Goal: Transaction & Acquisition: Purchase product/service

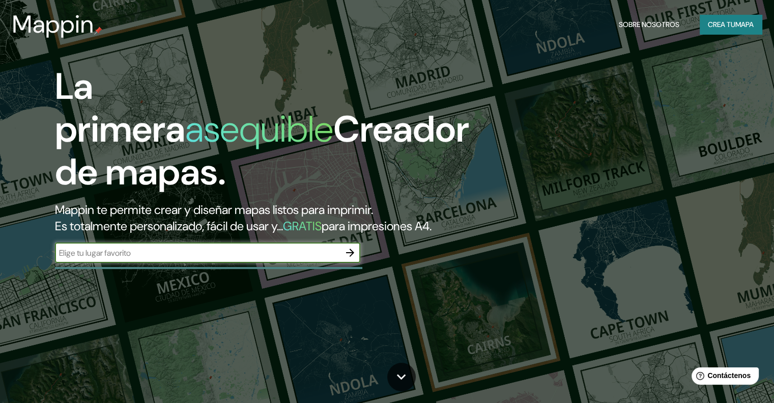
click at [262, 259] on input "text" at bounding box center [197, 253] width 285 height 12
click at [263, 259] on input "text" at bounding box center [197, 253] width 285 height 12
type input "[GEOGRAPHIC_DATA]"
click at [352, 259] on icon "button" at bounding box center [350, 252] width 12 height 12
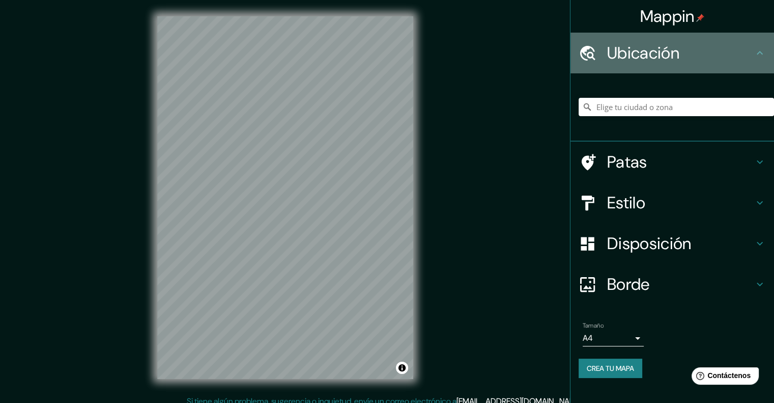
click at [748, 63] on h4 "Ubicación" at bounding box center [680, 53] width 147 height 20
click at [764, 54] on icon at bounding box center [760, 53] width 12 height 12
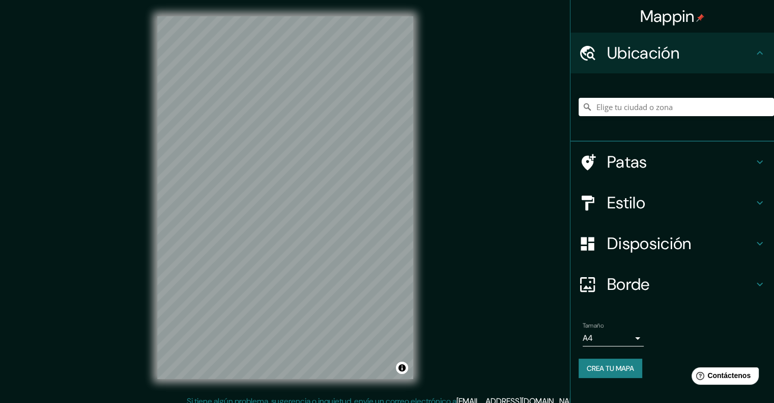
click at [750, 160] on h4 "Patas" at bounding box center [680, 162] width 147 height 20
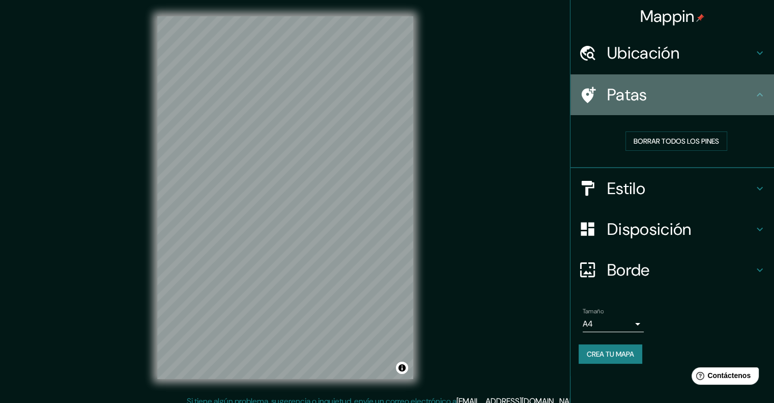
click at [759, 92] on icon at bounding box center [760, 95] width 12 height 12
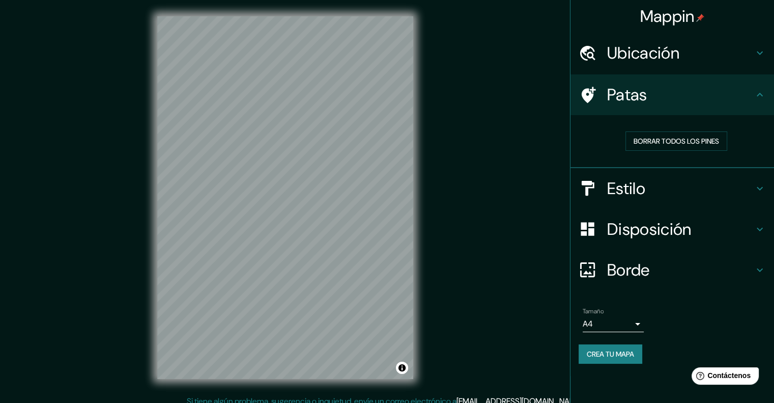
click at [761, 48] on icon at bounding box center [760, 53] width 12 height 12
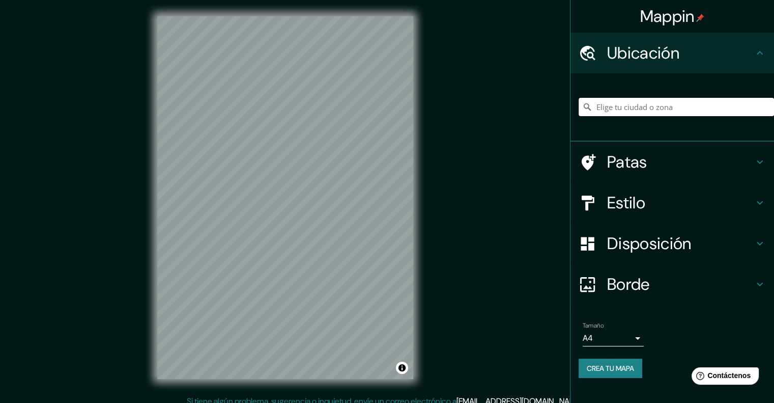
click at [707, 106] on input "Elige tu ciudad o zona" at bounding box center [676, 107] width 195 height 18
click at [676, 112] on input "[GEOGRAPHIC_DATA], [GEOGRAPHIC_DATA], [GEOGRAPHIC_DATA]" at bounding box center [676, 107] width 195 height 18
drag, startPoint x: 730, startPoint y: 113, endPoint x: 592, endPoint y: 120, distance: 138.1
click at [592, 120] on div "[GEOGRAPHIC_DATA], [GEOGRAPHIC_DATA], [GEOGRAPHIC_DATA]" at bounding box center [676, 106] width 195 height 51
drag, startPoint x: 633, startPoint y: 106, endPoint x: 586, endPoint y: 109, distance: 46.4
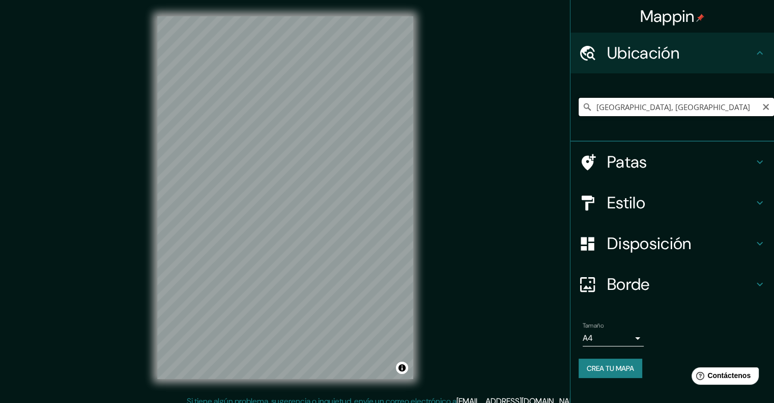
click at [586, 109] on div "[GEOGRAPHIC_DATA], [GEOGRAPHIC_DATA]" at bounding box center [676, 107] width 195 height 18
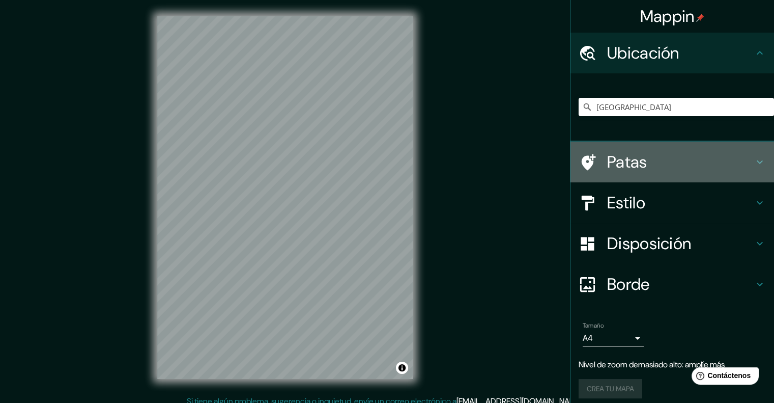
click at [651, 162] on h4 "Patas" at bounding box center [680, 162] width 147 height 20
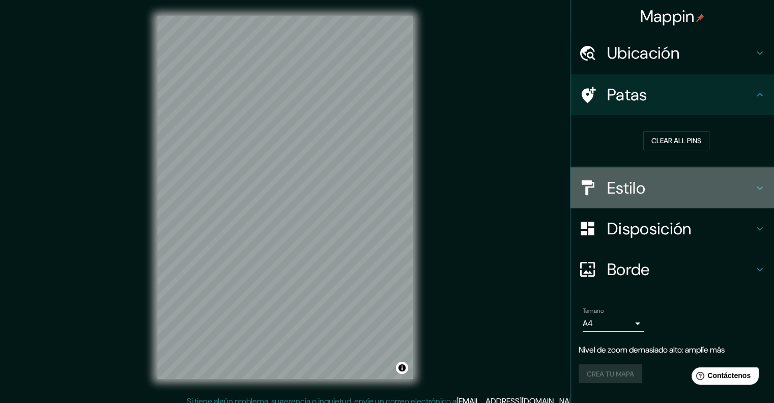
click at [655, 186] on h4 "Estilo" at bounding box center [680, 188] width 147 height 20
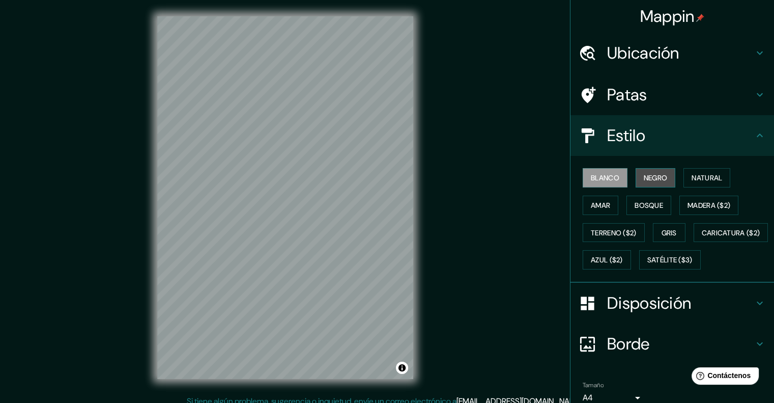
click at [648, 176] on font "Negro" at bounding box center [656, 177] width 24 height 9
click at [598, 178] on font "Blanco" at bounding box center [605, 177] width 28 height 9
click at [638, 97] on font "Patas" at bounding box center [627, 94] width 40 height 21
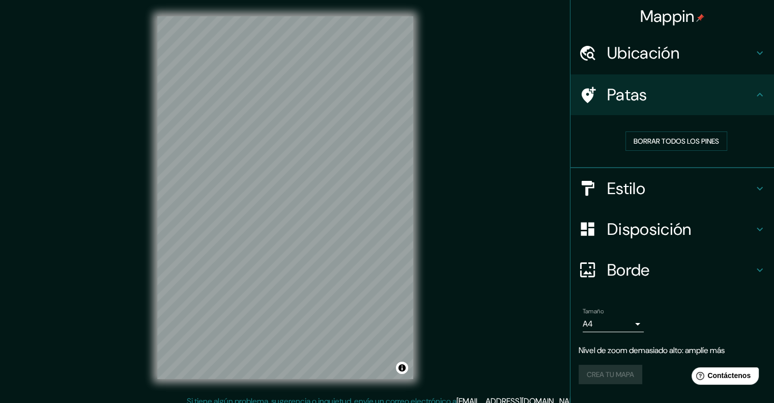
click at [643, 186] on font "Estilo" at bounding box center [626, 188] width 38 height 21
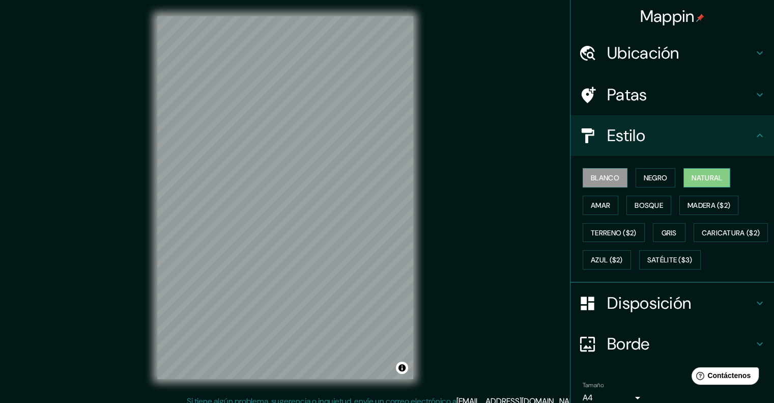
click at [692, 177] on font "Natural" at bounding box center [707, 177] width 31 height 9
click at [606, 205] on button "Amar" at bounding box center [601, 204] width 36 height 19
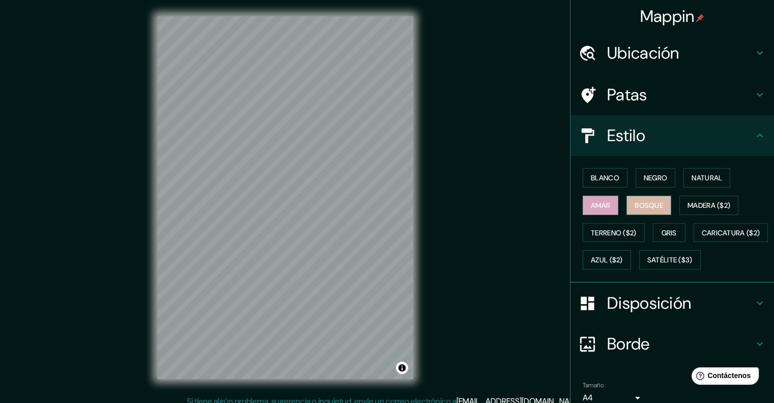
click at [637, 202] on font "Bosque" at bounding box center [649, 205] width 28 height 9
click at [691, 202] on font "Madera ($2)" at bounding box center [709, 205] width 43 height 9
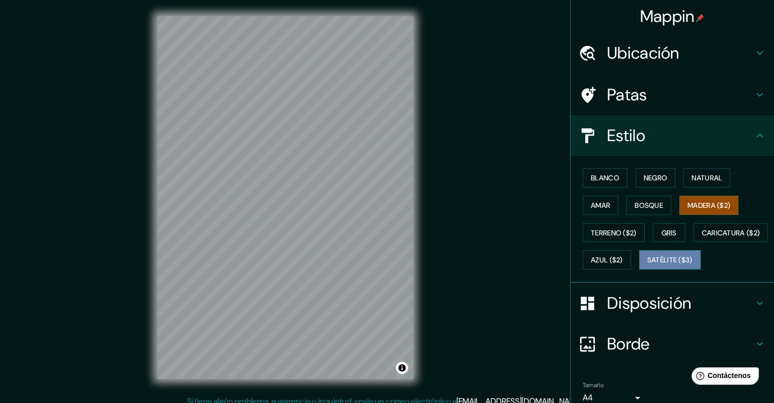
click at [647, 266] on font "Satélite ($3)" at bounding box center [669, 259] width 45 height 13
click at [663, 228] on font "Gris" at bounding box center [669, 232] width 15 height 9
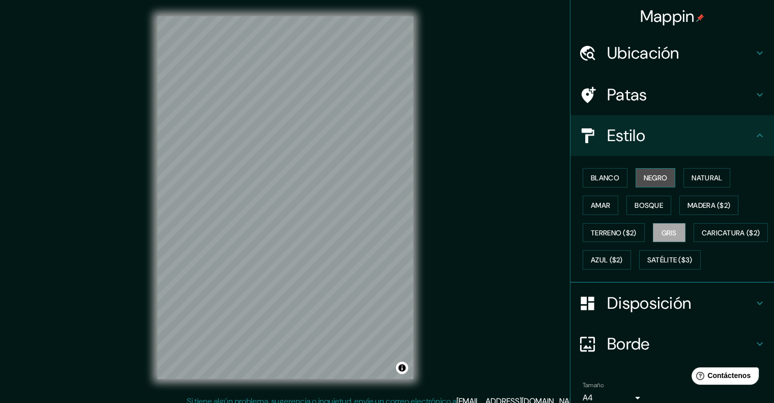
click at [655, 186] on button "Negro" at bounding box center [656, 177] width 40 height 19
click at [684, 179] on button "Natural" at bounding box center [706, 177] width 47 height 19
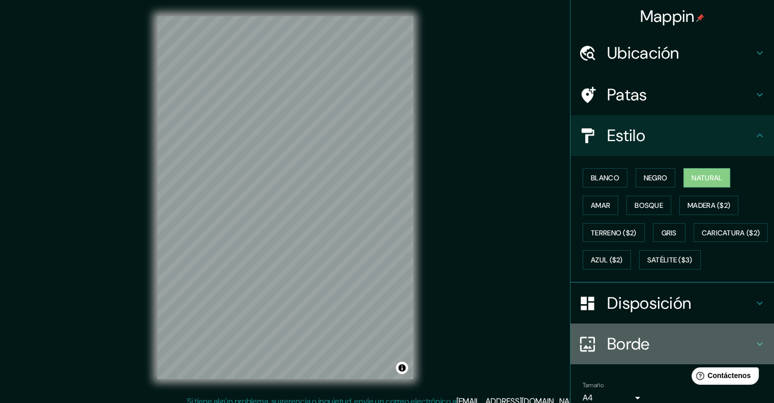
click at [624, 354] on font "Borde" at bounding box center [628, 343] width 43 height 21
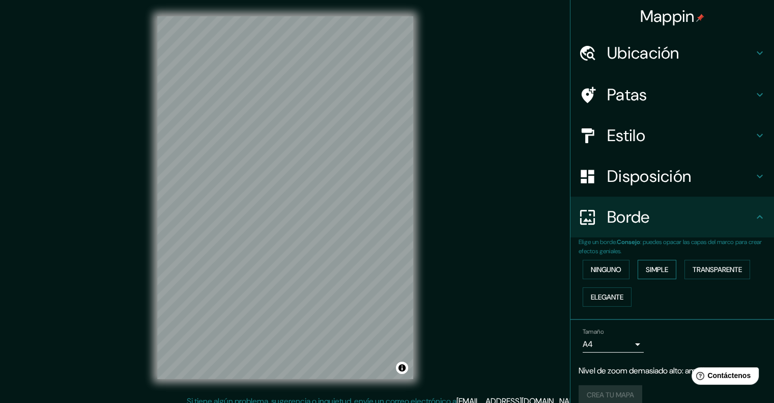
click at [646, 266] on font "Simple" at bounding box center [657, 269] width 22 height 9
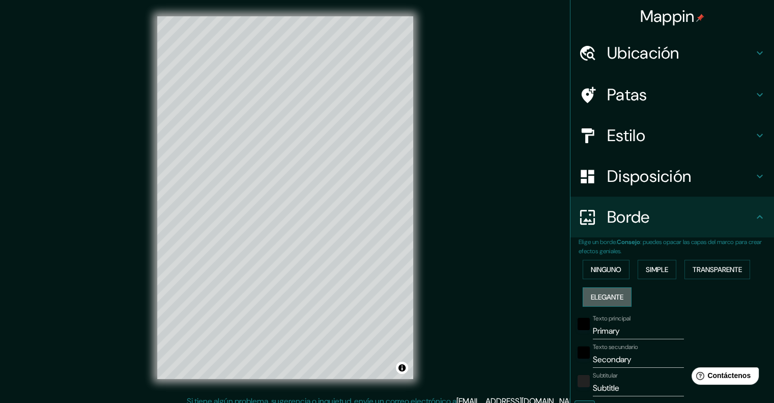
click at [609, 296] on font "Elegante" at bounding box center [607, 296] width 33 height 9
click at [697, 266] on font "Transparente" at bounding box center [717, 269] width 49 height 9
click at [612, 261] on button "Ninguno" at bounding box center [606, 269] width 47 height 19
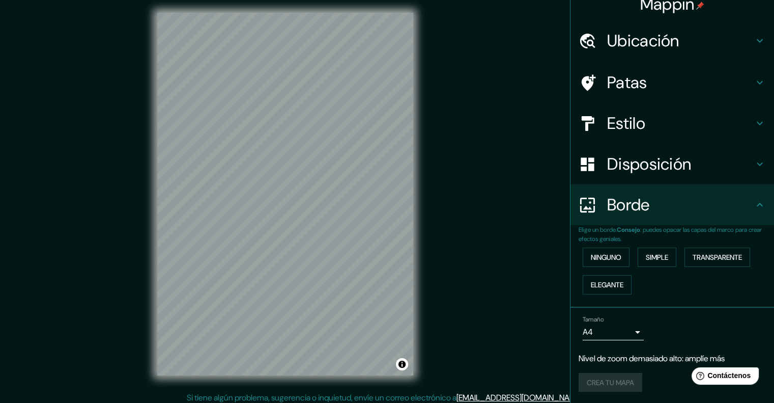
scroll to position [8, 0]
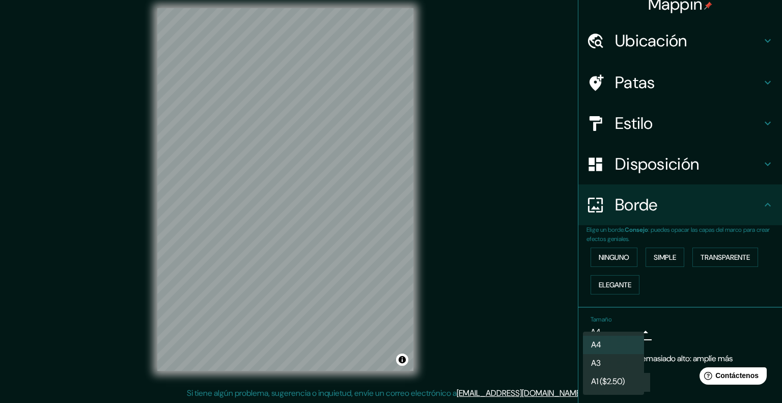
click at [628, 330] on body "Mappin Ubicación [GEOGRAPHIC_DATA] Patas Estilo Disposición Borde Elige un bord…" at bounding box center [391, 193] width 782 height 403
click at [635, 331] on ul "A4 A3 A1 ($2.50)" at bounding box center [613, 363] width 61 height 65
click at [628, 341] on li "A4" at bounding box center [613, 344] width 61 height 19
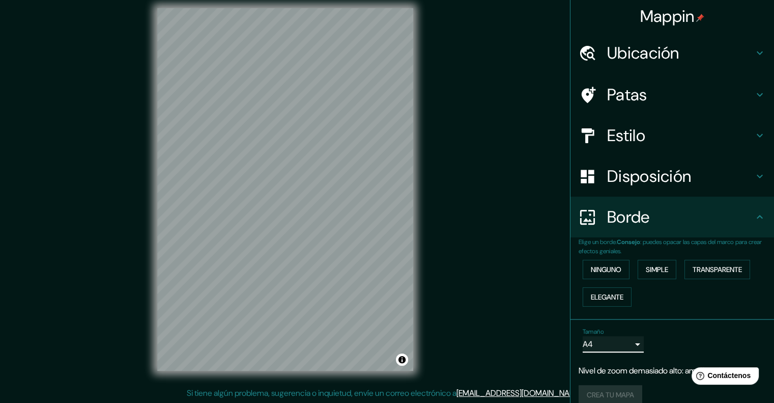
scroll to position [0, 0]
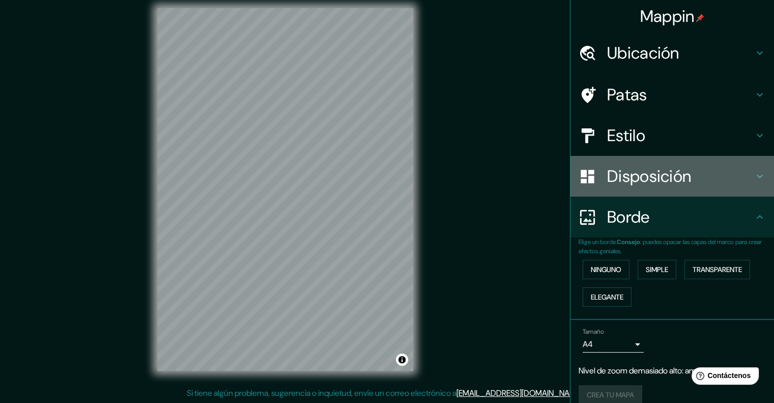
click at [653, 175] on font "Disposición" at bounding box center [649, 175] width 84 height 21
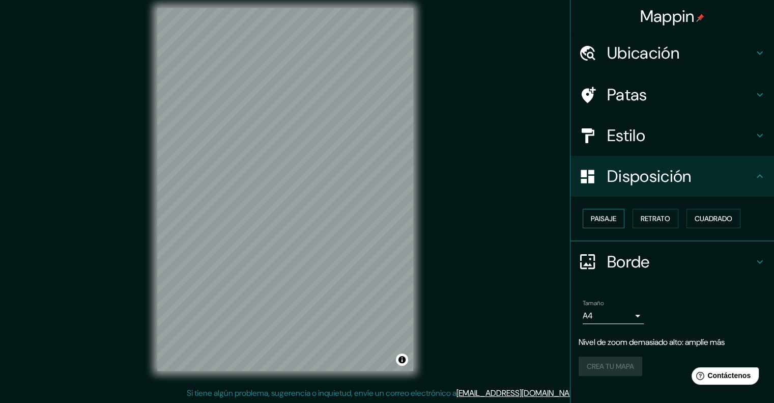
click at [612, 215] on font "Paisaje" at bounding box center [603, 218] width 25 height 9
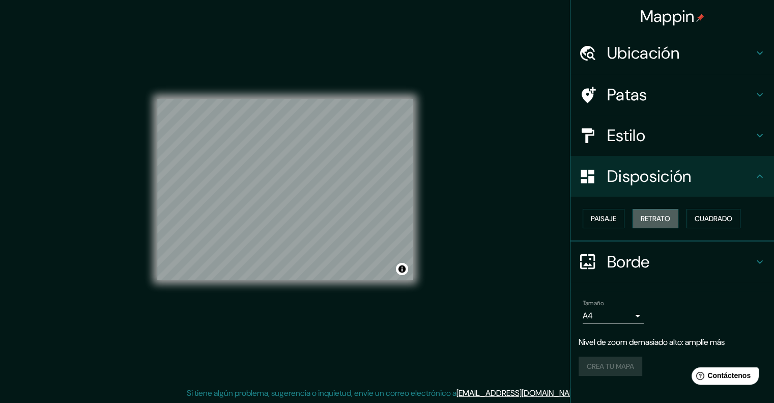
click at [652, 220] on font "Retrato" at bounding box center [656, 218] width 30 height 9
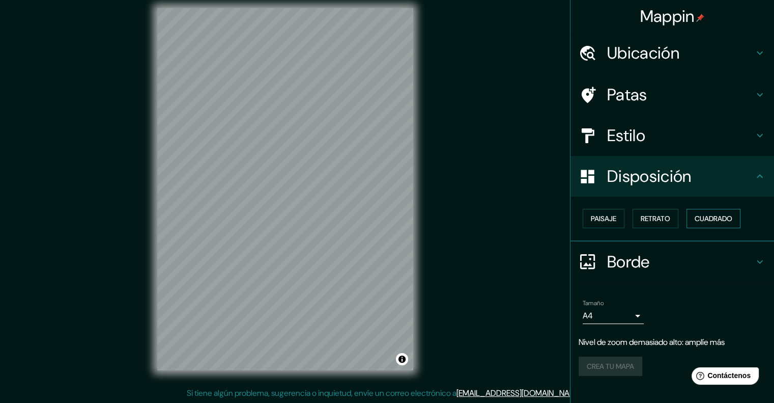
click at [695, 217] on button "Cuadrado" at bounding box center [714, 218] width 54 height 19
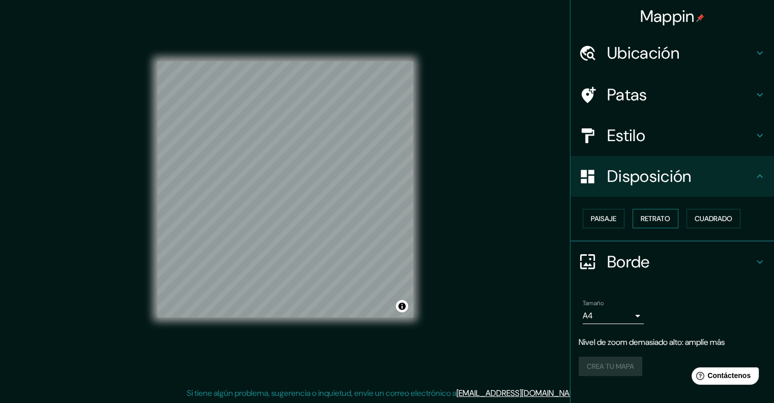
click at [655, 214] on font "Retrato" at bounding box center [656, 218] width 30 height 9
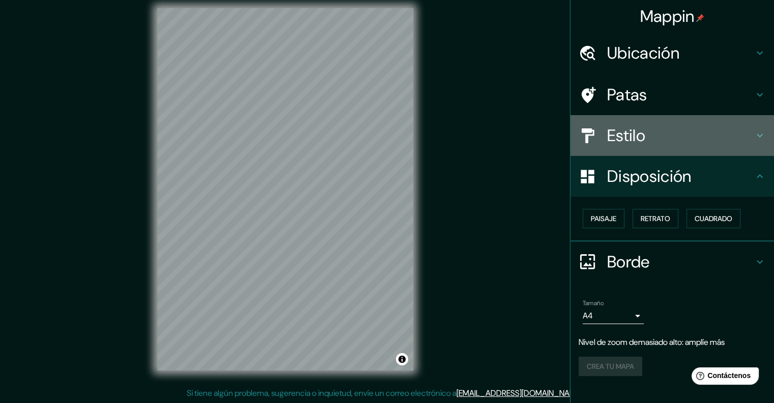
click at [632, 138] on font "Estilo" at bounding box center [626, 135] width 38 height 21
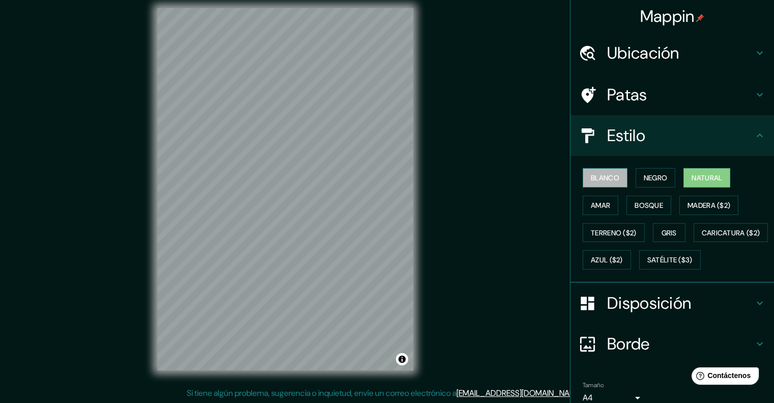
click at [601, 177] on font "Blanco" at bounding box center [605, 177] width 28 height 9
click at [644, 174] on font "Negro" at bounding box center [656, 177] width 24 height 9
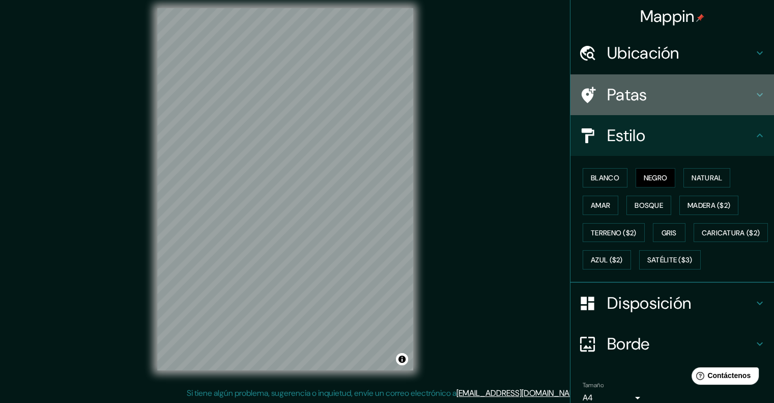
click at [623, 102] on font "Patas" at bounding box center [627, 94] width 40 height 21
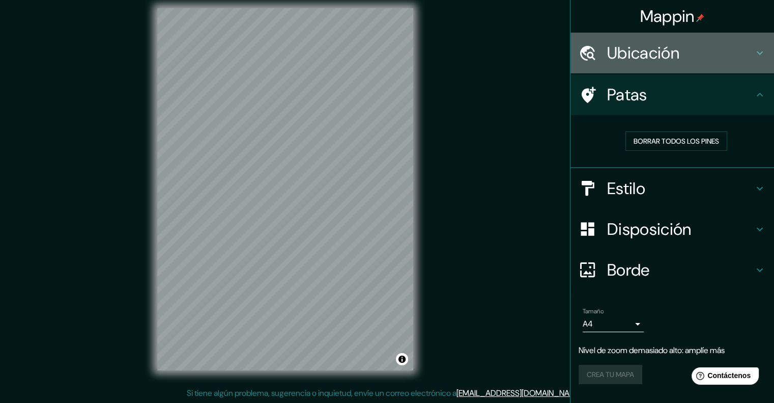
click at [619, 60] on font "Ubicación" at bounding box center [643, 52] width 72 height 21
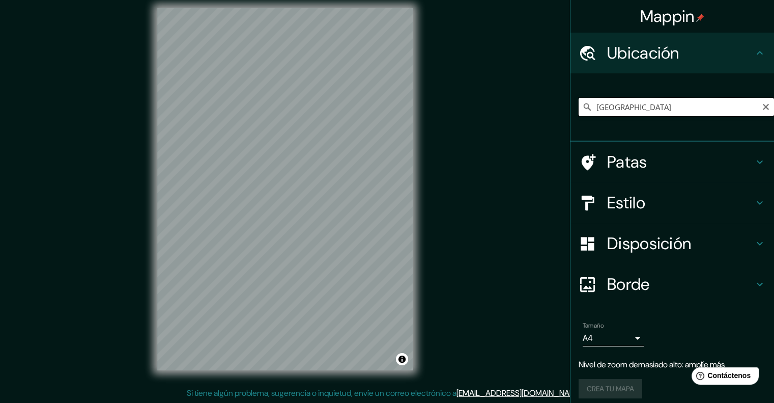
click at [635, 110] on input "[GEOGRAPHIC_DATA]" at bounding box center [676, 107] width 195 height 18
click at [635, 109] on input "[GEOGRAPHIC_DATA]" at bounding box center [676, 107] width 195 height 18
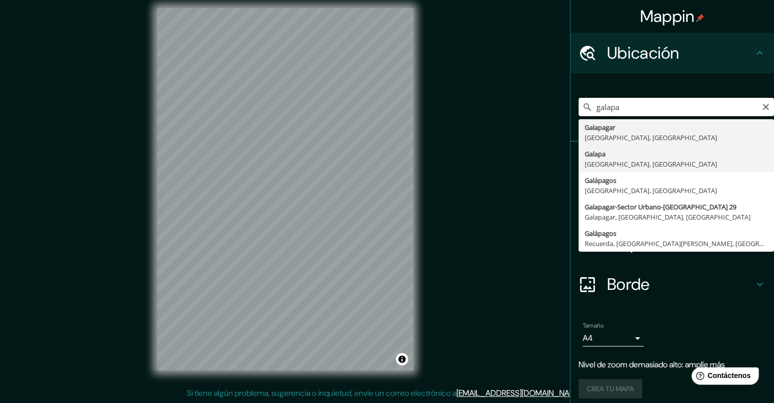
type input "Galapa, [GEOGRAPHIC_DATA], [GEOGRAPHIC_DATA]"
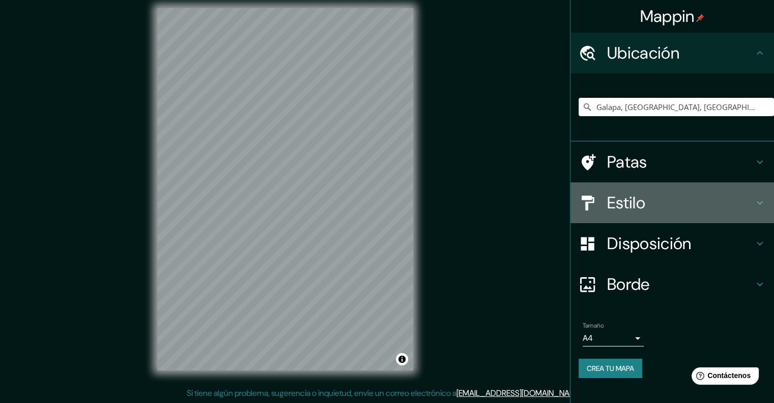
click at [660, 193] on h4 "Estilo" at bounding box center [680, 202] width 147 height 20
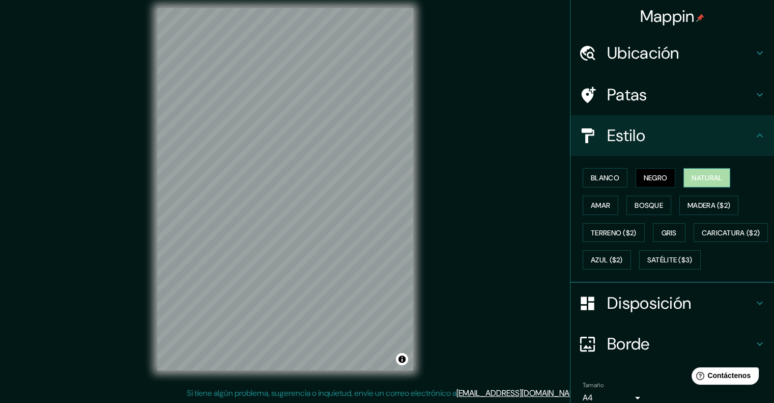
click at [701, 179] on font "Natural" at bounding box center [707, 177] width 31 height 9
click at [622, 226] on font "Terreno ($2)" at bounding box center [614, 232] width 46 height 13
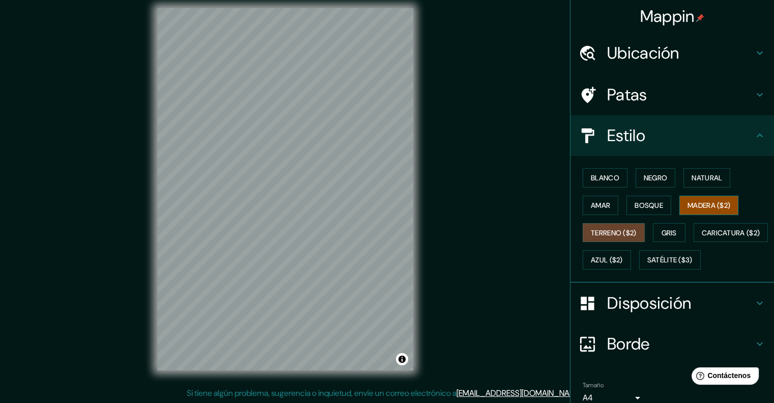
click at [679, 204] on button "Madera ($2)" at bounding box center [708, 204] width 59 height 19
click at [623, 255] on font "Azul ($2)" at bounding box center [607, 259] width 32 height 9
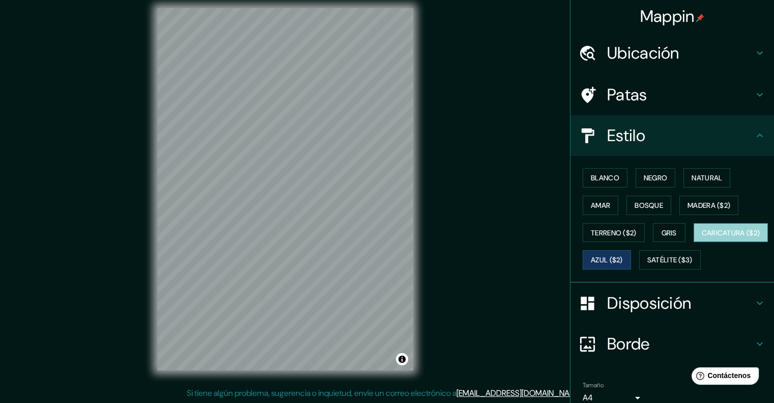
click at [702, 237] on font "Caricatura ($2)" at bounding box center [731, 232] width 59 height 9
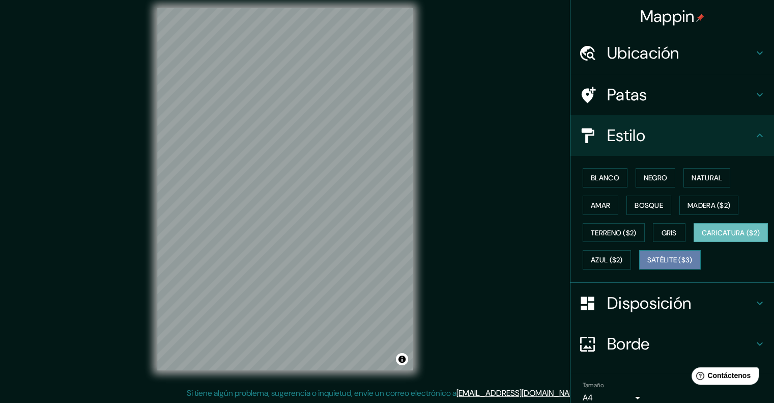
click at [647, 265] on font "Satélite ($3)" at bounding box center [669, 259] width 45 height 9
